Goal: Transaction & Acquisition: Purchase product/service

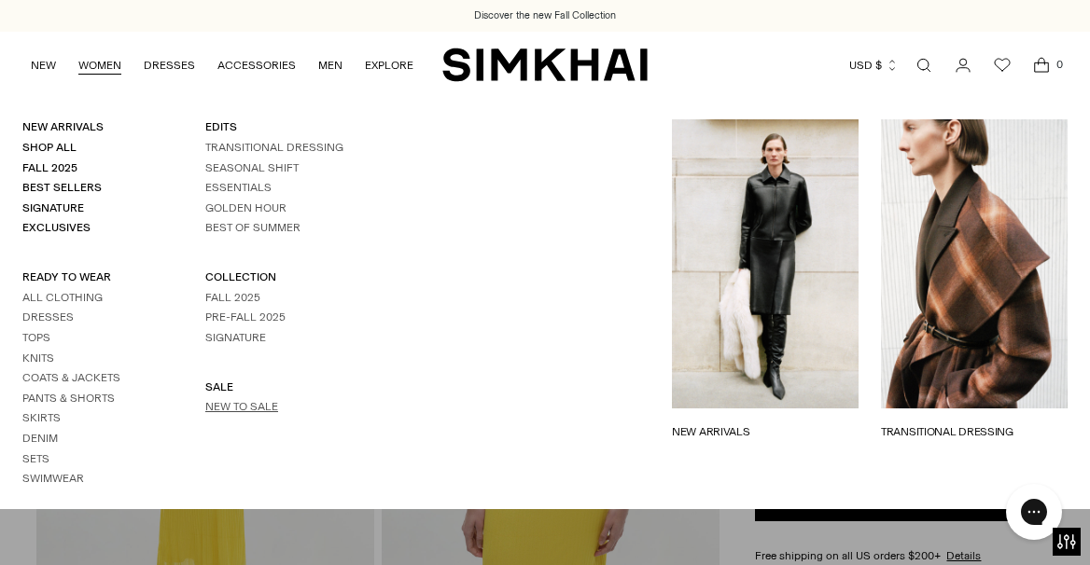
click at [262, 400] on link "New to Sale" at bounding box center [241, 406] width 73 height 13
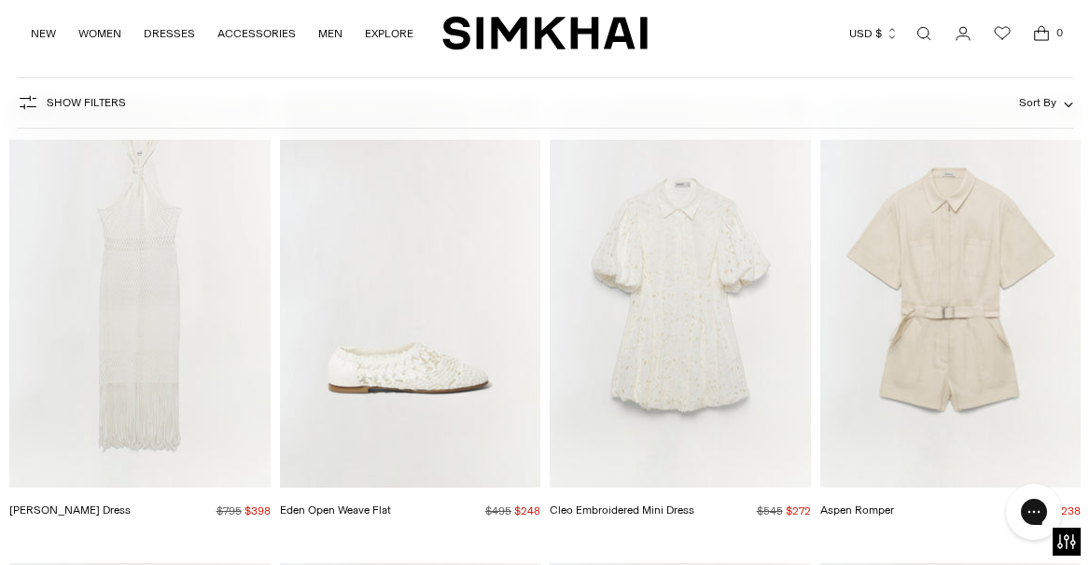
scroll to position [656, 0]
